Goal: Information Seeking & Learning: Check status

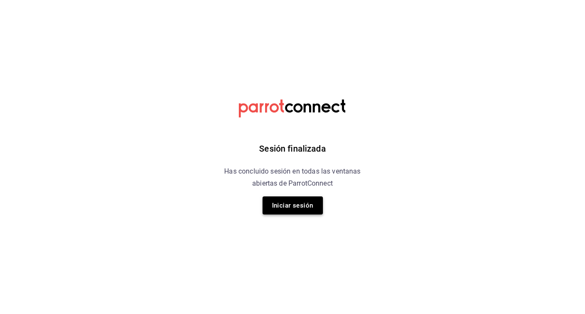
click at [297, 212] on button "Iniciar sesión" at bounding box center [292, 206] width 60 height 18
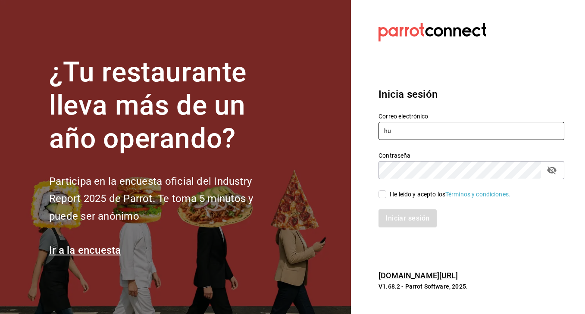
type input "h"
type input "[EMAIL_ADDRESS][DOMAIN_NAME]"
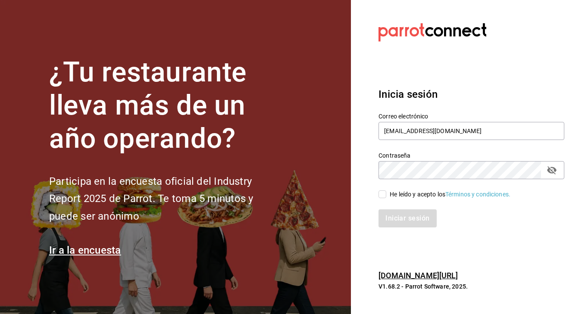
click at [551, 170] on icon "passwordField" at bounding box center [551, 170] width 9 height 8
click at [381, 195] on input "He leído y acepto los Términos y condiciones." at bounding box center [382, 194] width 8 height 8
checkbox input "true"
click at [400, 219] on button "Iniciar sesión" at bounding box center [407, 218] width 59 height 18
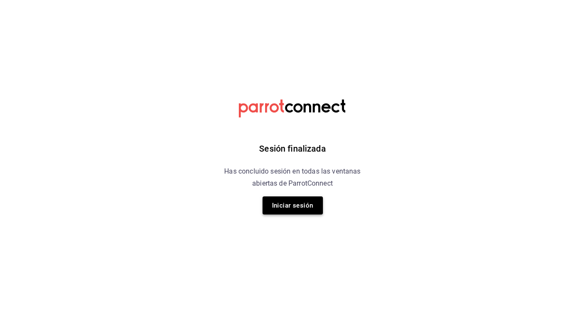
click at [302, 207] on button "Iniciar sesión" at bounding box center [292, 206] width 60 height 18
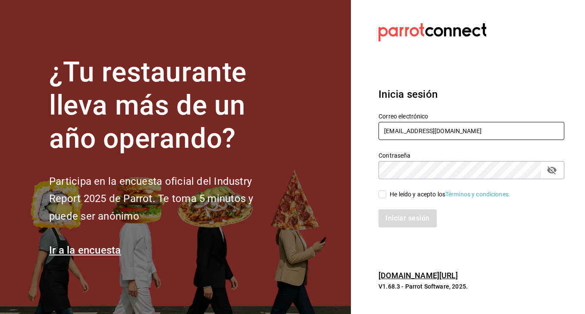
type input "gusibarenque@gmail.com"
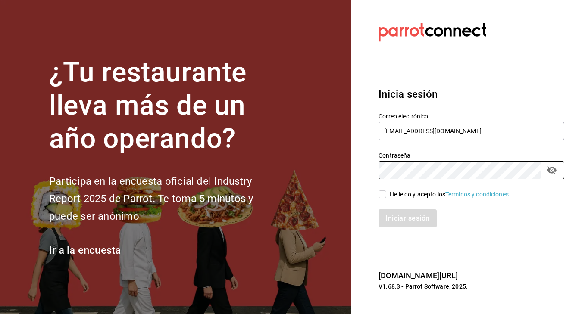
click at [381, 195] on input "He leído y acepto los Términos y condiciones." at bounding box center [382, 194] width 8 height 8
checkbox input "true"
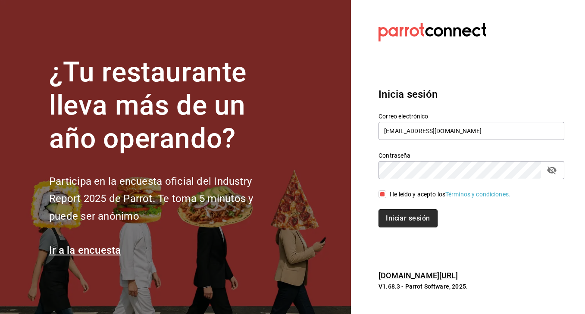
click at [391, 220] on button "Iniciar sesión" at bounding box center [407, 218] width 59 height 18
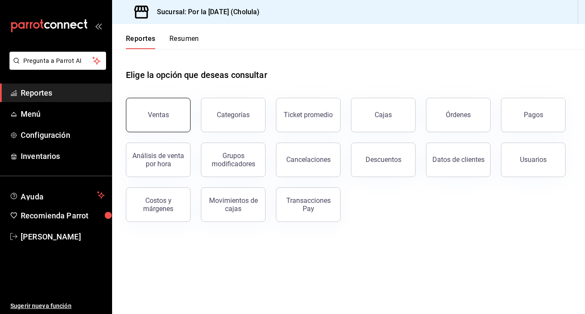
click at [153, 108] on button "Ventas" at bounding box center [158, 115] width 65 height 34
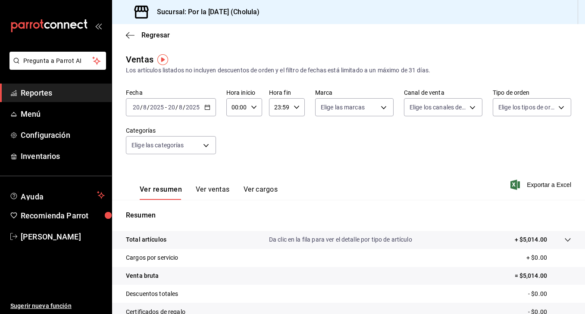
click at [208, 109] on \(Stroke\) "button" at bounding box center [207, 107] width 5 height 5
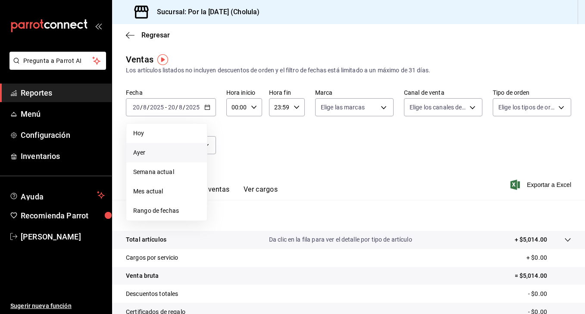
click at [140, 159] on li "Ayer" at bounding box center [166, 152] width 81 height 19
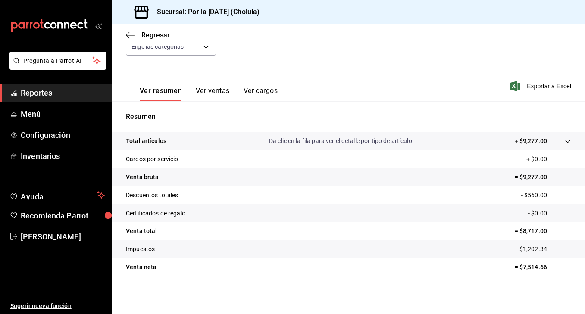
scroll to position [99, 0]
click at [215, 90] on button "Ver ventas" at bounding box center [213, 94] width 34 height 15
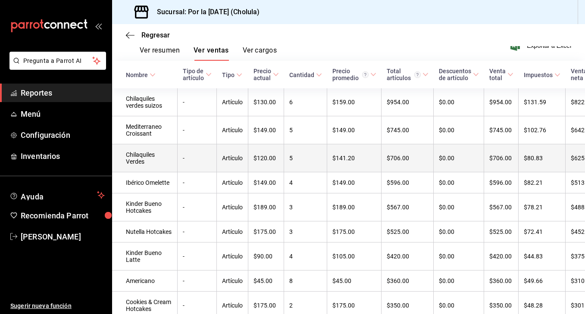
scroll to position [140, 0]
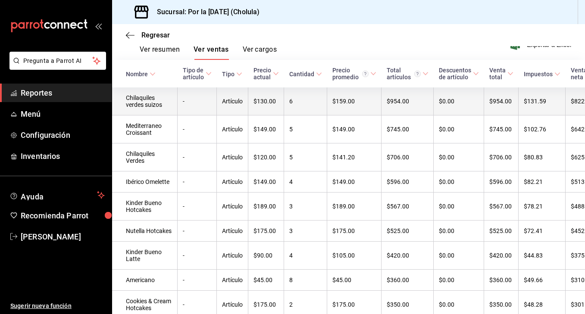
click at [145, 115] on td "Chilaquiles verdes suizos" at bounding box center [145, 101] width 66 height 28
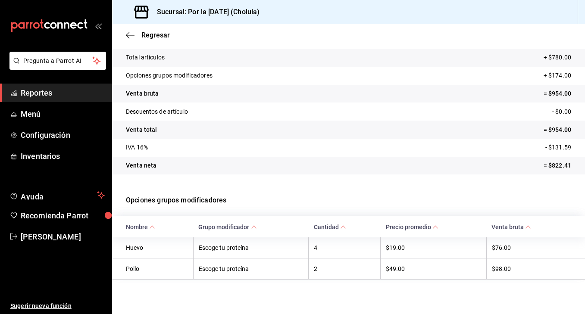
scroll to position [51, 0]
click at [162, 35] on span "Regresar" at bounding box center [155, 35] width 28 height 8
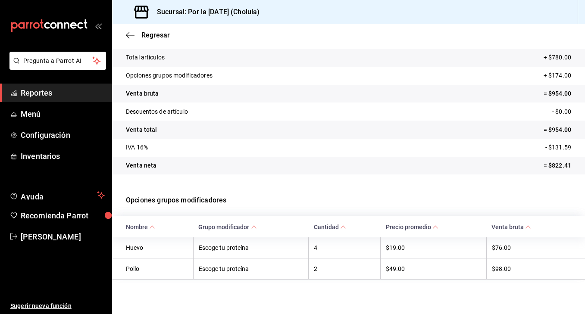
click at [56, 97] on span "Reportes" at bounding box center [63, 93] width 84 height 12
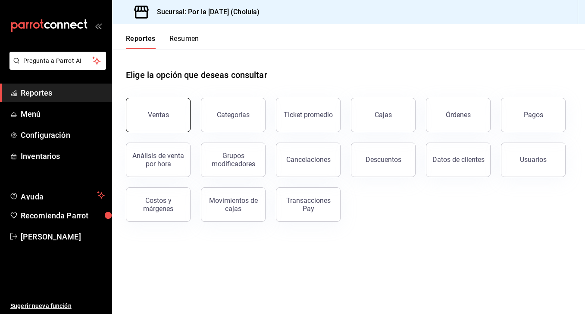
click at [164, 115] on div "Ventas" at bounding box center [158, 115] width 21 height 8
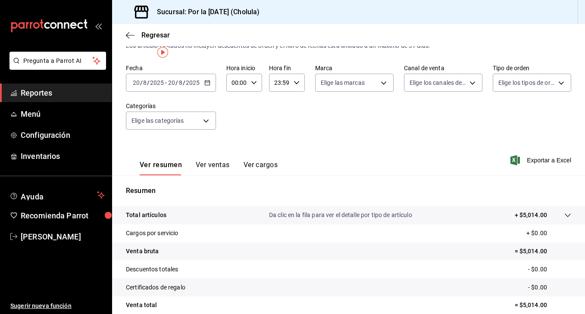
scroll to position [30, 0]
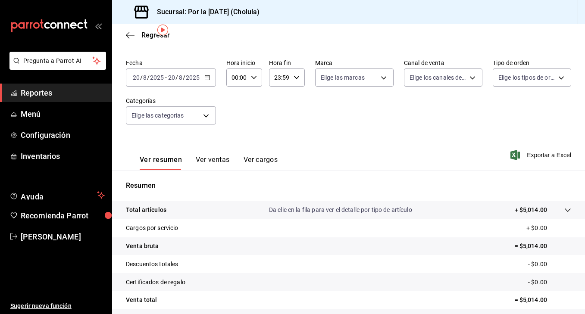
click at [212, 159] on button "Ver ventas" at bounding box center [213, 163] width 34 height 15
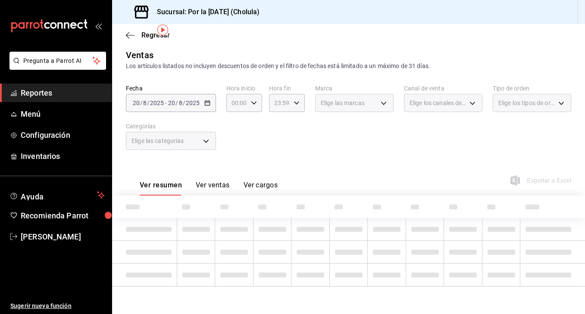
scroll to position [4, 0]
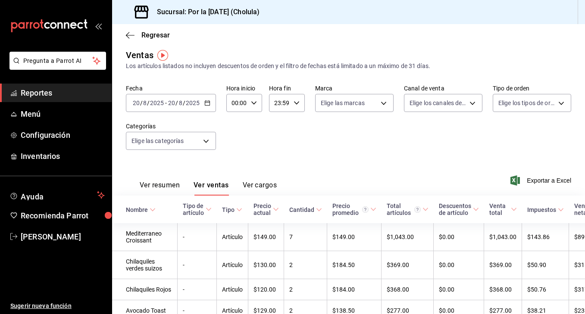
click at [262, 186] on button "Ver cargos" at bounding box center [260, 188] width 34 height 15
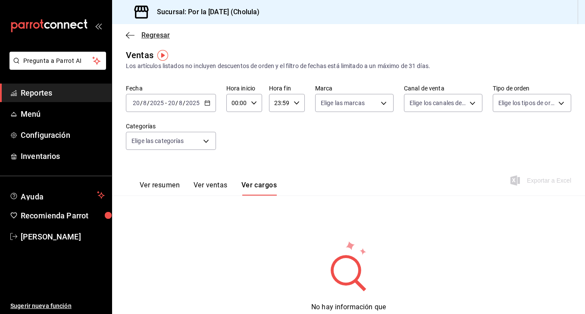
click at [148, 38] on span "Regresar" at bounding box center [155, 35] width 28 height 8
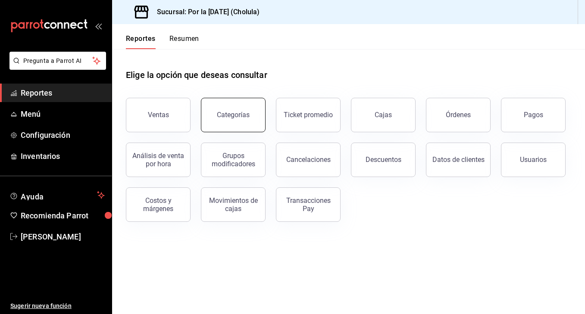
click at [246, 116] on div "Categorías" at bounding box center [233, 115] width 33 height 8
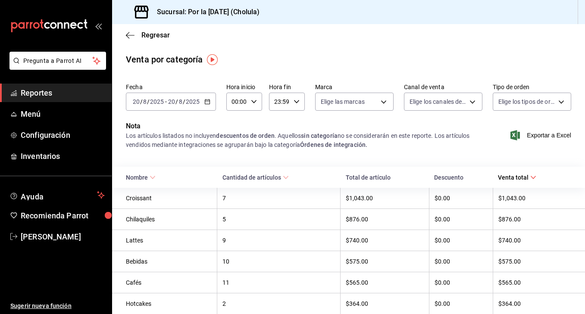
click at [208, 100] on icon "button" at bounding box center [207, 102] width 6 height 6
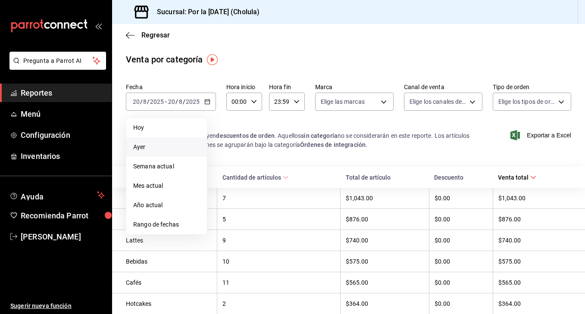
click at [167, 145] on span "Ayer" at bounding box center [166, 147] width 67 height 9
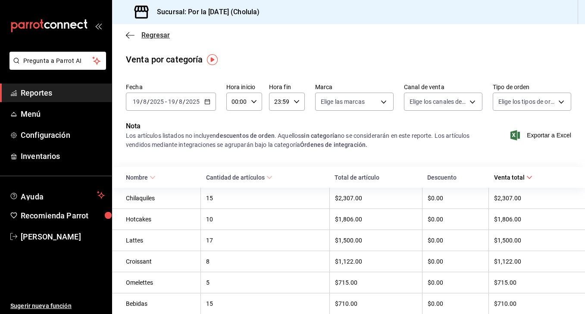
click at [159, 32] on span "Regresar" at bounding box center [155, 35] width 28 height 8
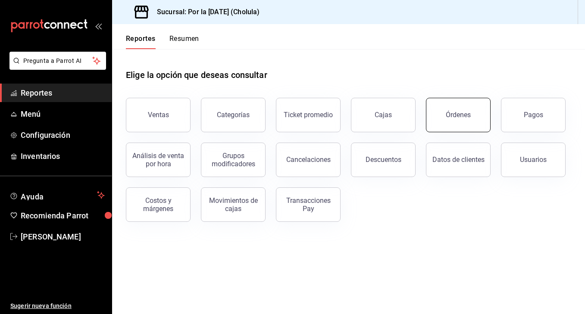
click at [445, 125] on button "Órdenes" at bounding box center [458, 115] width 65 height 34
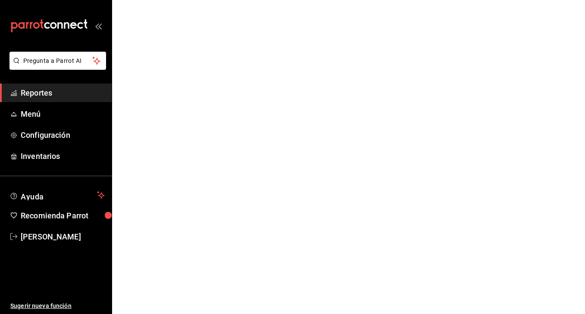
click at [445, 0] on html "Pregunta a Parrot AI Reportes Menú Configuración Inventarios Ayuda Recomienda P…" at bounding box center [292, 0] width 585 height 0
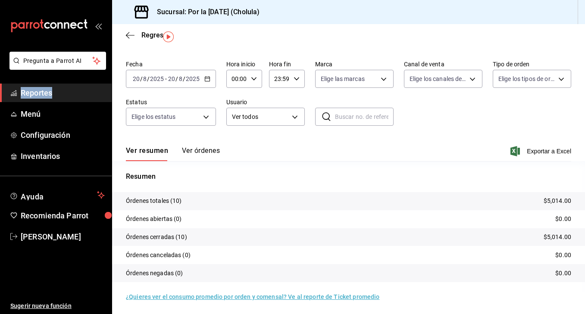
scroll to position [23, 0]
click at [198, 156] on button "Ver órdenes" at bounding box center [201, 154] width 38 height 15
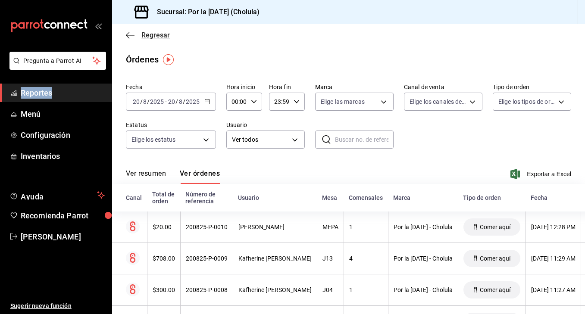
click at [147, 37] on span "Regresar" at bounding box center [155, 35] width 28 height 8
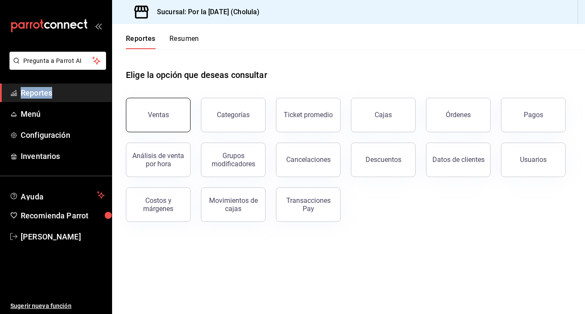
click at [166, 126] on button "Ventas" at bounding box center [158, 115] width 65 height 34
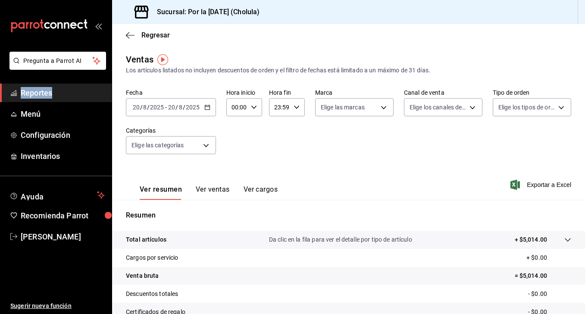
click at [210, 189] on button "Ver ventas" at bounding box center [213, 192] width 34 height 15
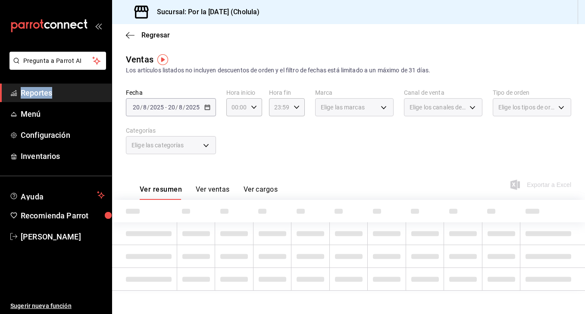
click at [210, 189] on button "Ver ventas" at bounding box center [213, 192] width 34 height 15
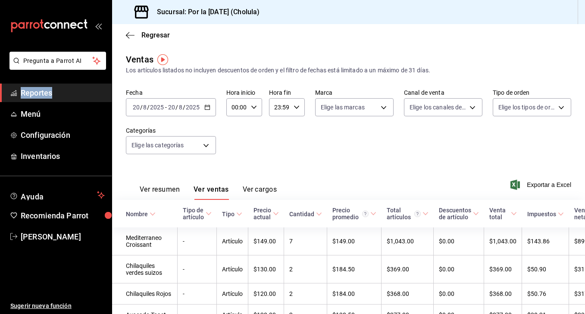
click at [208, 108] on icon "button" at bounding box center [207, 107] width 6 height 6
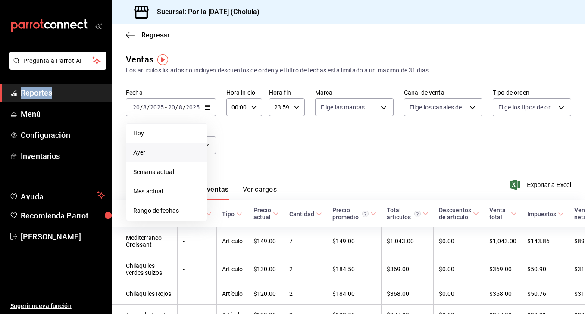
click at [140, 153] on span "Ayer" at bounding box center [166, 152] width 67 height 9
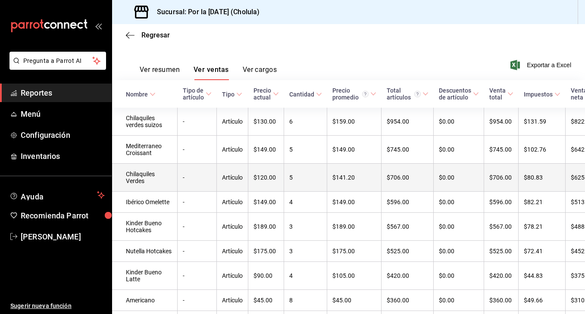
scroll to position [120, 0]
click at [138, 184] on td "Chilaquiles Verdes" at bounding box center [145, 177] width 66 height 28
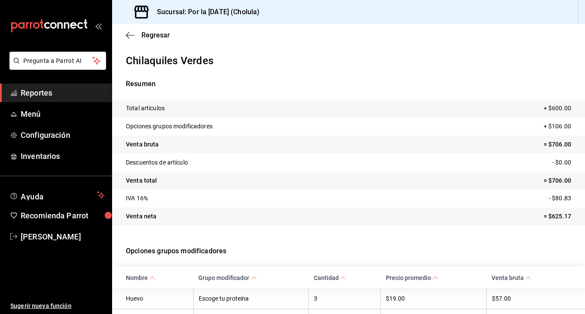
click at [138, 184] on p "Venta total" at bounding box center [141, 180] width 31 height 9
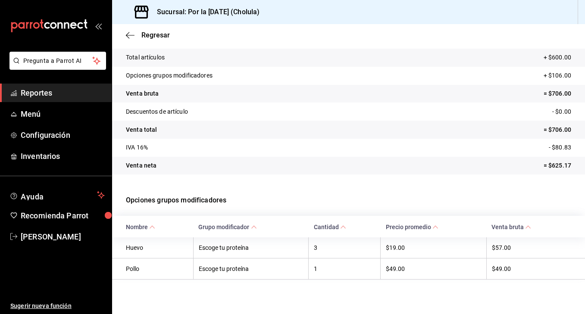
scroll to position [51, 0]
click at [159, 36] on span "Regresar" at bounding box center [155, 35] width 28 height 8
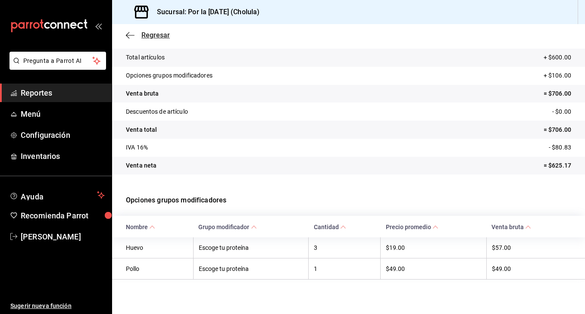
click at [157, 34] on span "Regresar" at bounding box center [155, 35] width 28 height 8
click at [153, 41] on div "Regresar" at bounding box center [348, 35] width 473 height 22
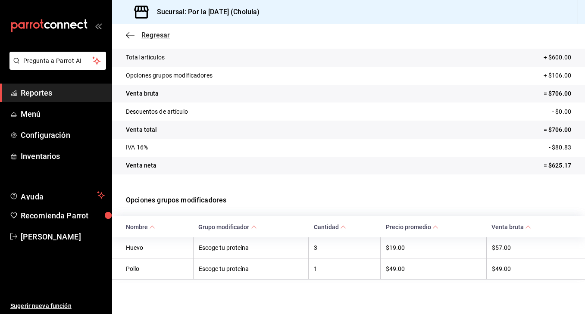
click at [152, 36] on div "Regresar" at bounding box center [348, 35] width 473 height 22
click at [152, 36] on span "Regresar" at bounding box center [155, 35] width 28 height 8
click at [154, 39] on span "Regresar" at bounding box center [155, 35] width 28 height 8
click at [157, 39] on span "Regresar" at bounding box center [155, 35] width 28 height 8
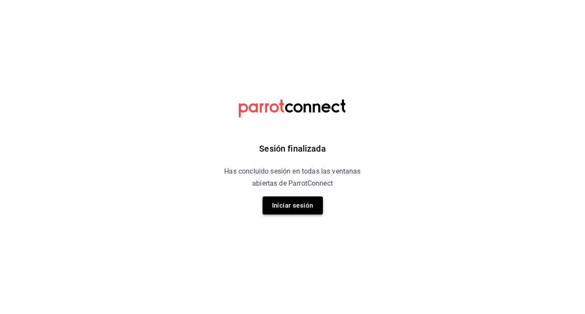
click at [300, 206] on button "Iniciar sesión" at bounding box center [292, 206] width 60 height 18
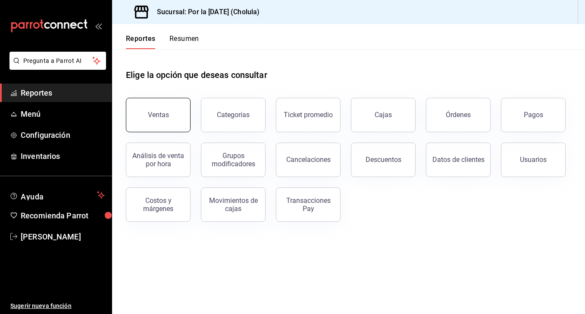
click at [149, 115] on div "Ventas" at bounding box center [158, 115] width 21 height 8
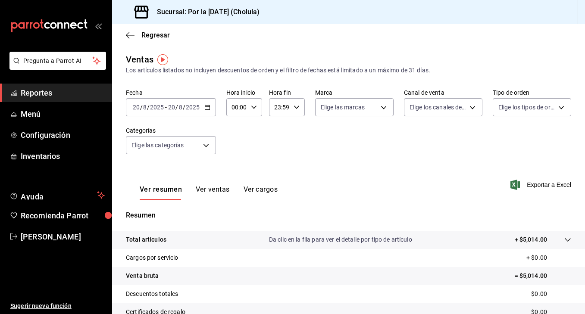
click at [206, 109] on icon "button" at bounding box center [207, 107] width 6 height 6
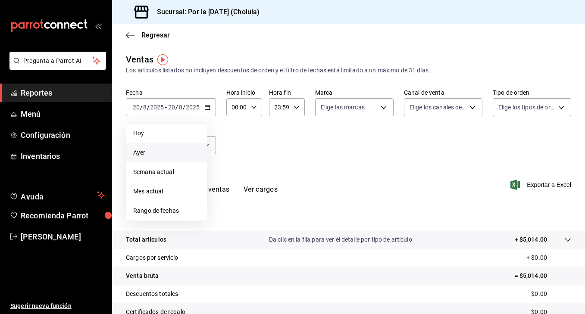
click at [158, 149] on span "Ayer" at bounding box center [166, 152] width 67 height 9
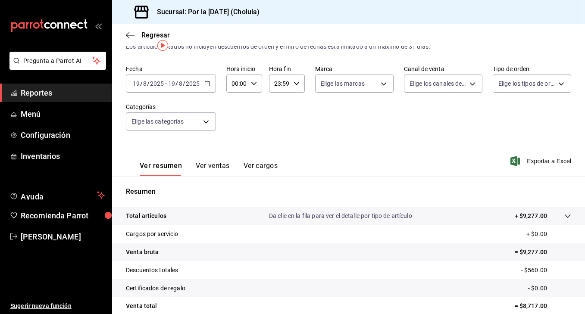
scroll to position [27, 0]
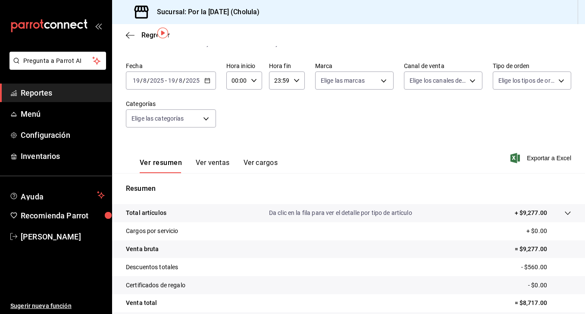
click at [263, 155] on div "Ver resumen Ver ventas Ver cargos" at bounding box center [202, 160] width 152 height 25
click at [216, 165] on button "Ver ventas" at bounding box center [213, 166] width 34 height 15
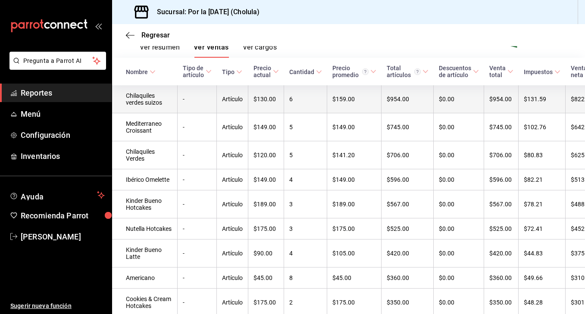
scroll to position [144, 0]
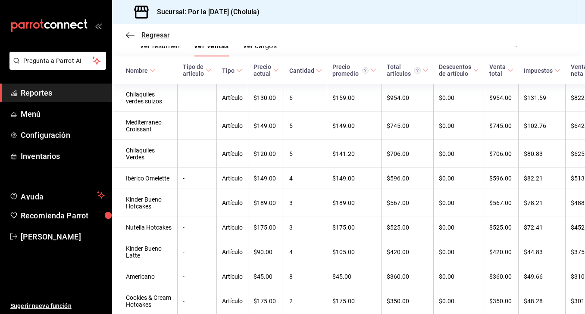
click at [156, 37] on span "Regresar" at bounding box center [155, 35] width 28 height 8
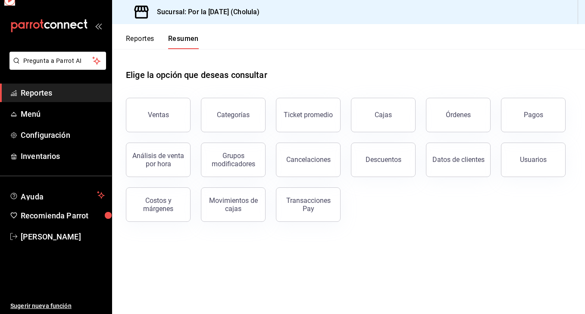
click at [156, 37] on div "Reportes Resumen" at bounding box center [162, 41] width 73 height 15
click at [136, 109] on button "Ventas" at bounding box center [158, 115] width 65 height 34
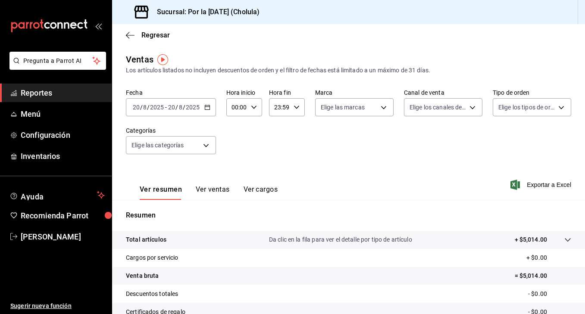
click at [211, 108] on div "[DATE] [DATE] - [DATE] [DATE]" at bounding box center [171, 107] width 90 height 18
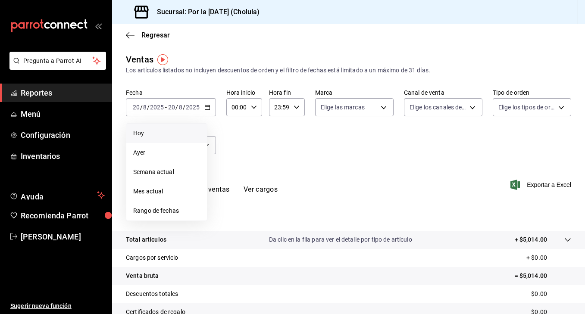
click at [157, 128] on li "Hoy" at bounding box center [166, 133] width 81 height 19
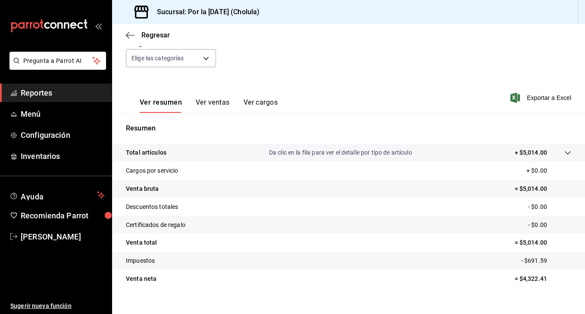
scroll to position [89, 0]
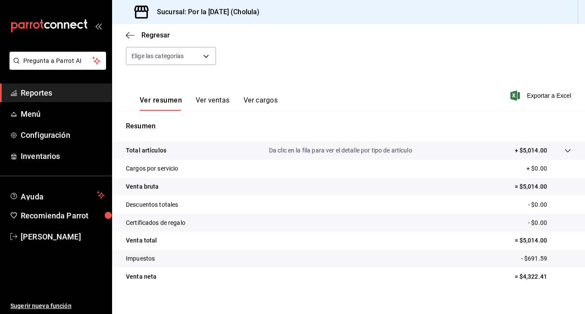
click at [215, 108] on button "Ver ventas" at bounding box center [213, 103] width 34 height 15
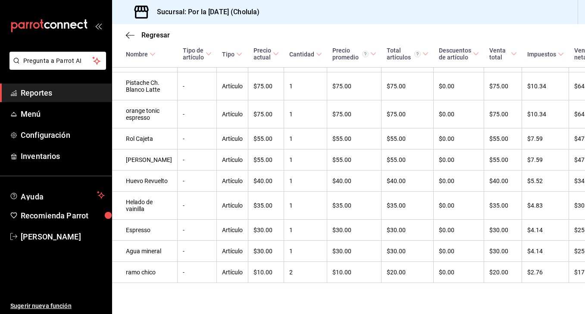
scroll to position [787, 0]
